Goal: Transaction & Acquisition: Purchase product/service

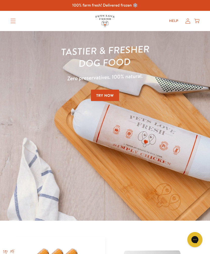
click at [107, 95] on link "Try Now" at bounding box center [105, 94] width 28 height 11
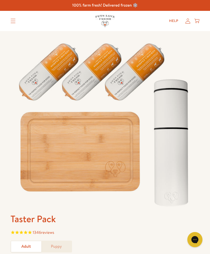
click at [27, 244] on link "Adult" at bounding box center [26, 246] width 30 height 11
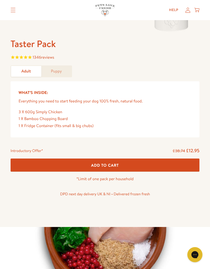
scroll to position [187, 0]
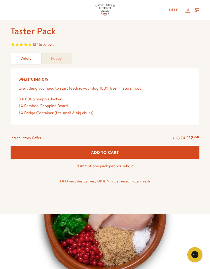
click at [121, 150] on button "Add To Cart" at bounding box center [105, 152] width 189 height 13
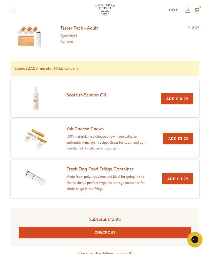
scroll to position [39, 0]
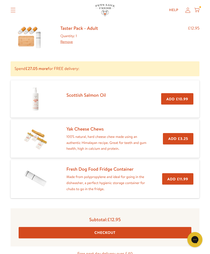
click at [119, 230] on button "Checkout" at bounding box center [105, 232] width 173 height 11
